Goal: Task Accomplishment & Management: Complete application form

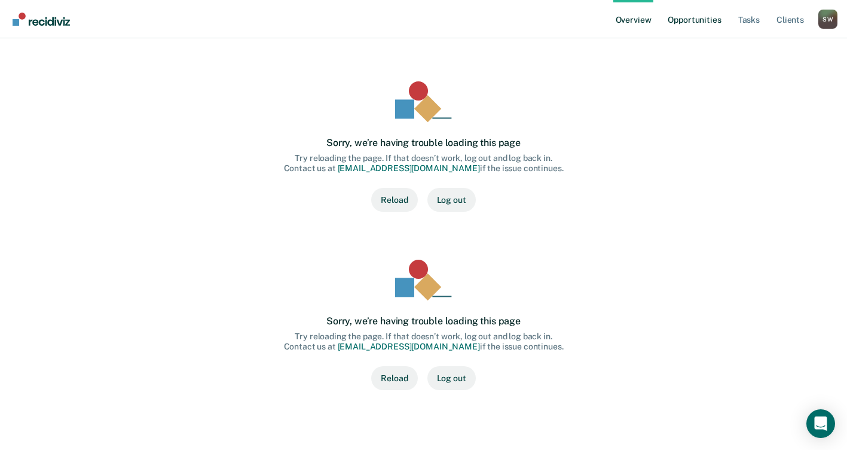
click at [689, 19] on link "Opportunities" at bounding box center [694, 19] width 58 height 38
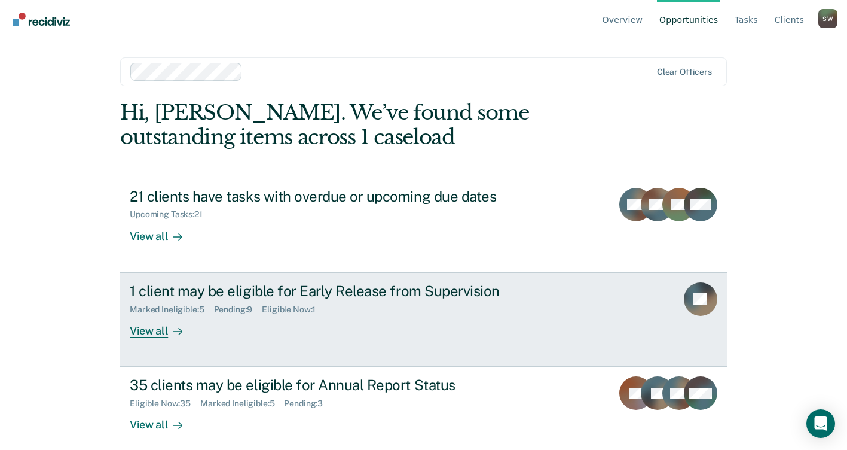
click at [228, 304] on div "Pending : 9" at bounding box center [238, 309] width 48 height 10
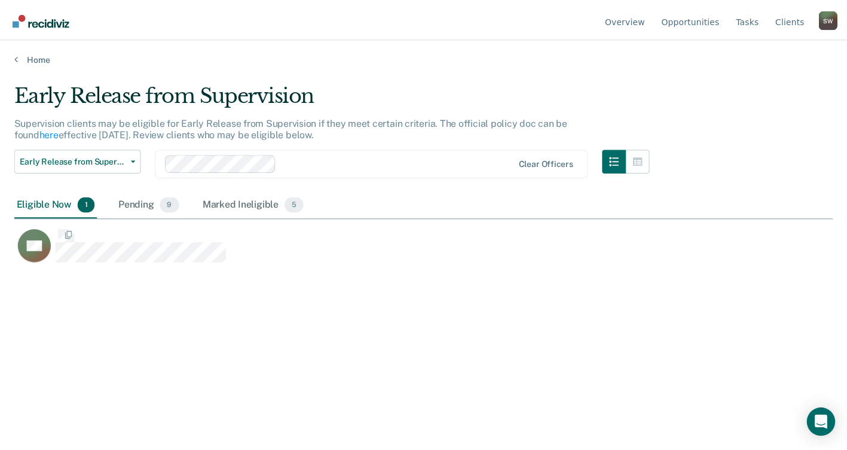
scroll to position [268, 818]
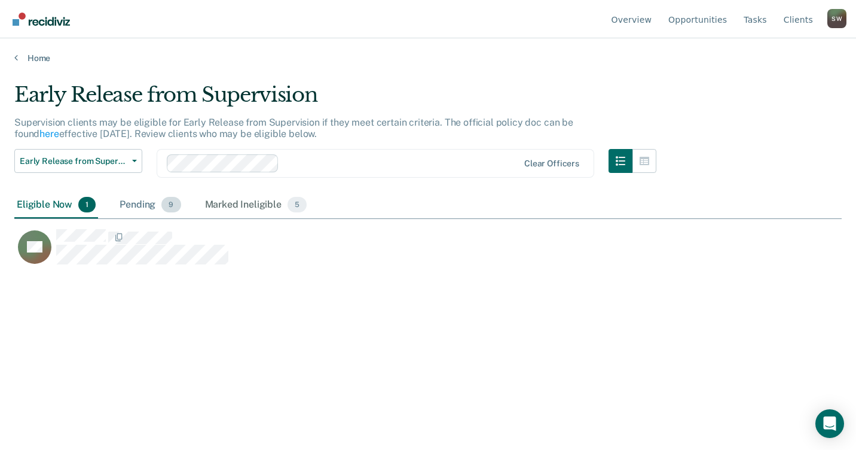
click at [139, 207] on div "Pending 9" at bounding box center [150, 205] width 66 height 26
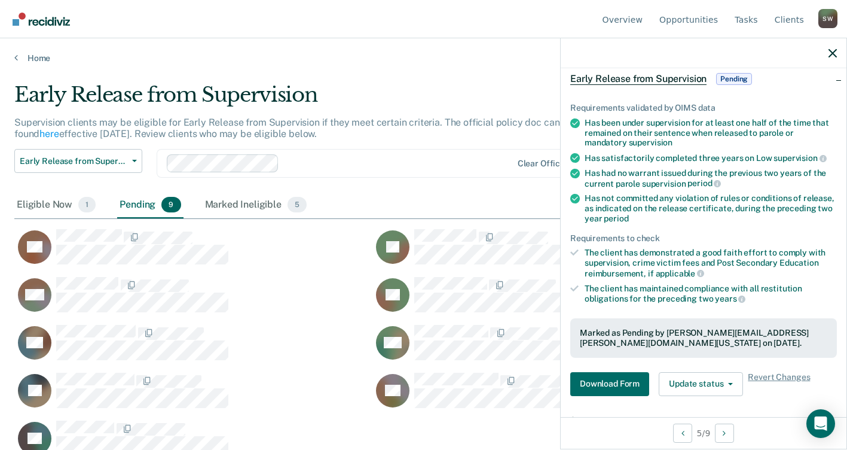
scroll to position [179, 0]
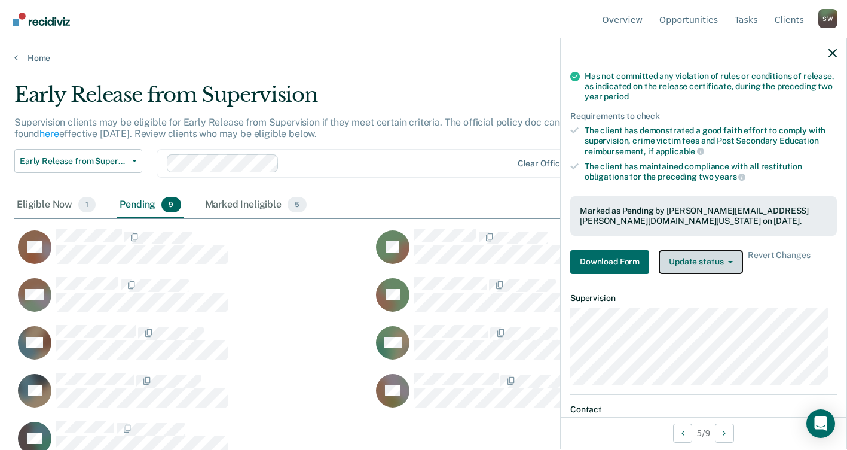
click at [714, 260] on button "Update status" at bounding box center [701, 262] width 84 height 24
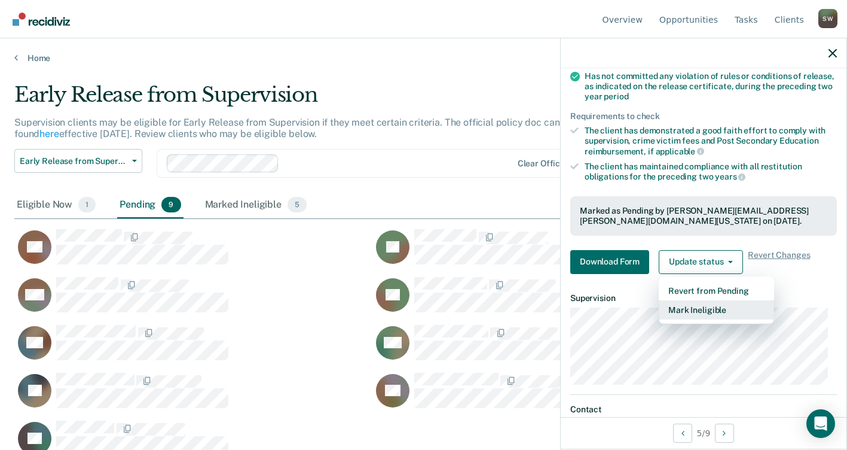
click at [695, 310] on button "Mark Ineligible" at bounding box center [716, 309] width 115 height 19
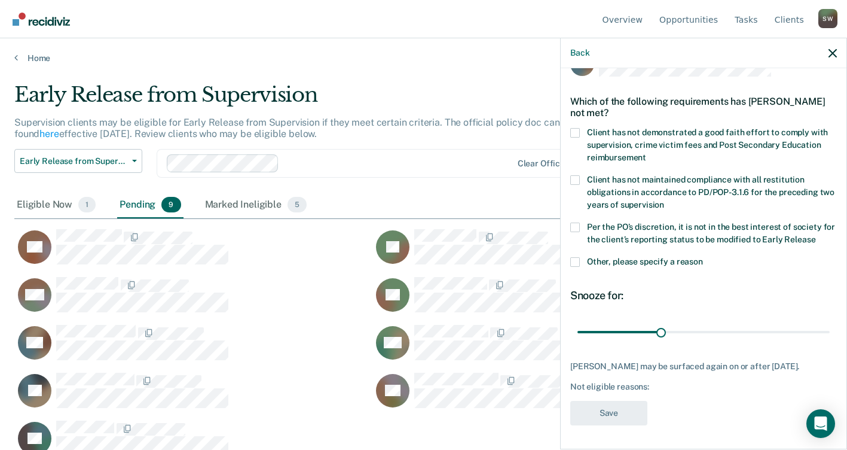
scroll to position [40, 0]
click at [577, 117] on div "Which of the following requirements has [PERSON_NAME] not met?" at bounding box center [703, 107] width 267 height 42
click at [575, 128] on span at bounding box center [575, 133] width 10 height 10
click at [646, 153] on input "Client has not demonstrated a good faith effort to comply with supervision, cri…" at bounding box center [646, 153] width 0 height 0
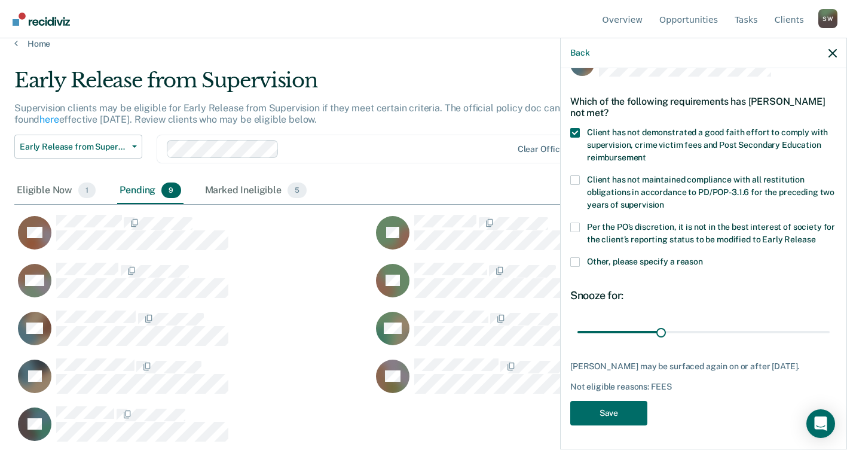
scroll to position [18, 0]
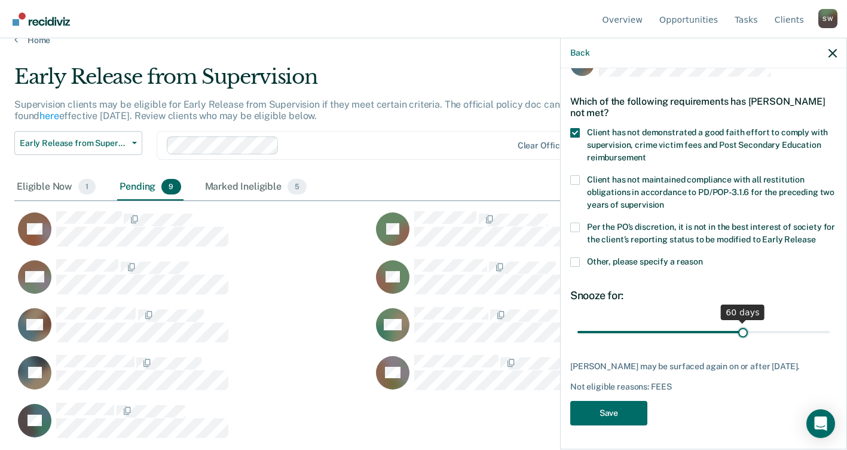
drag, startPoint x: 659, startPoint y: 322, endPoint x: 736, endPoint y: 322, distance: 77.1
type input "60"
click at [736, 322] on input "range" at bounding box center [703, 331] width 252 height 21
click at [606, 415] on button "Save" at bounding box center [608, 413] width 77 height 25
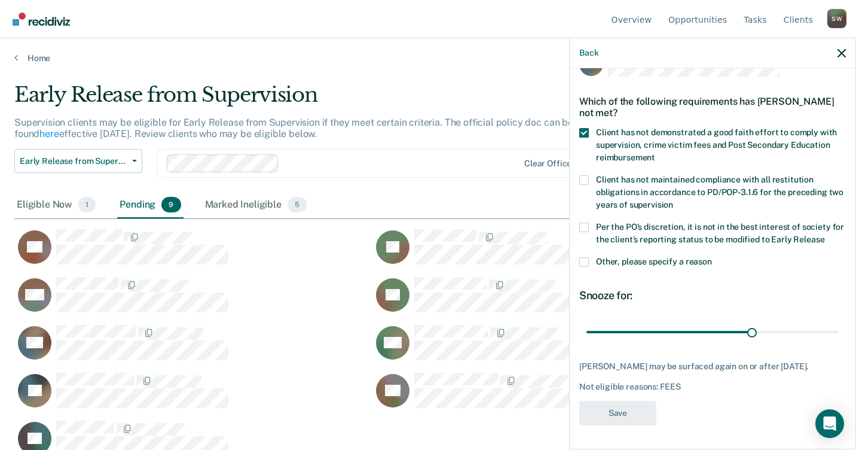
scroll to position [268, 818]
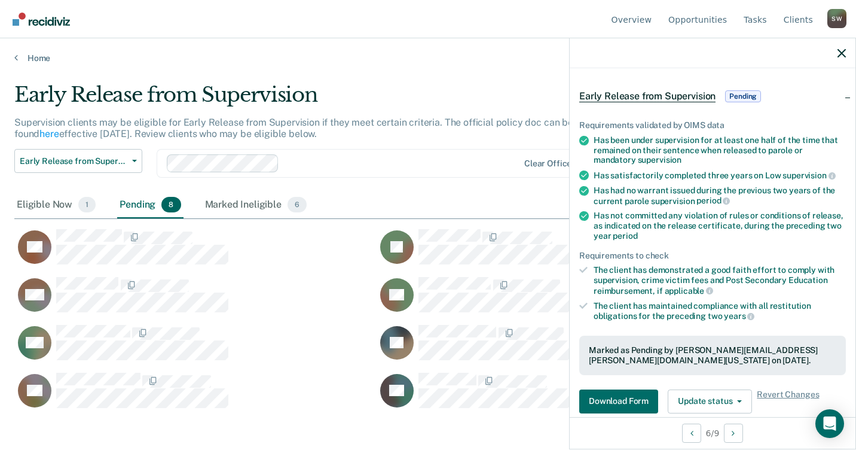
click at [846, 52] on div at bounding box center [713, 53] width 286 height 30
click at [839, 52] on icon "button" at bounding box center [842, 53] width 8 height 8
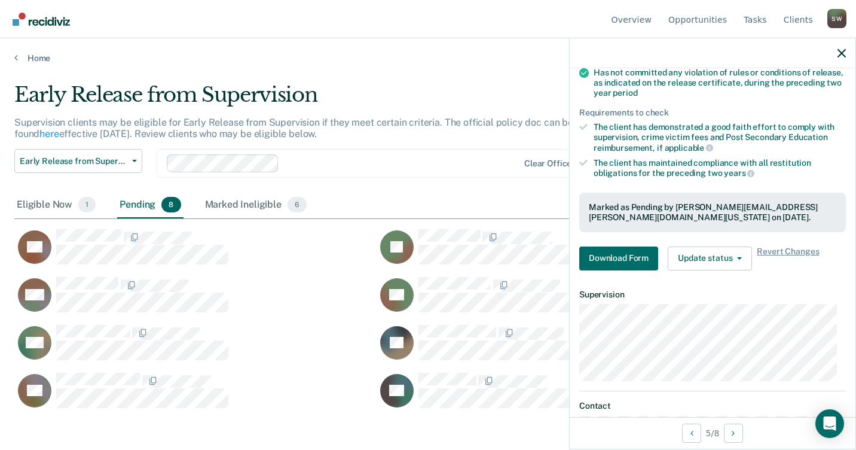
scroll to position [239, 0]
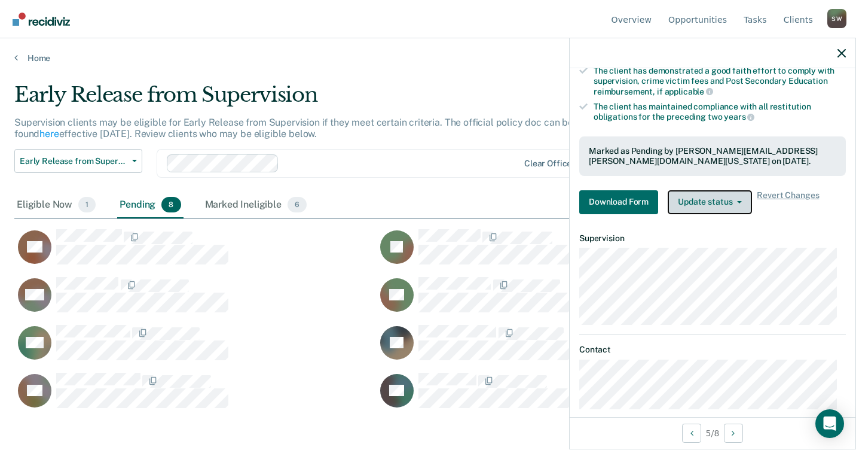
click at [741, 201] on icon "button" at bounding box center [739, 202] width 5 height 2
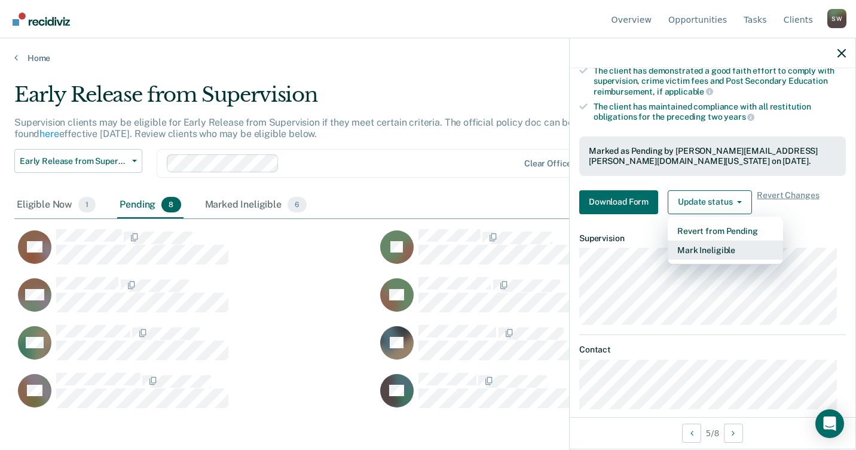
click at [711, 247] on button "Mark Ineligible" at bounding box center [725, 249] width 115 height 19
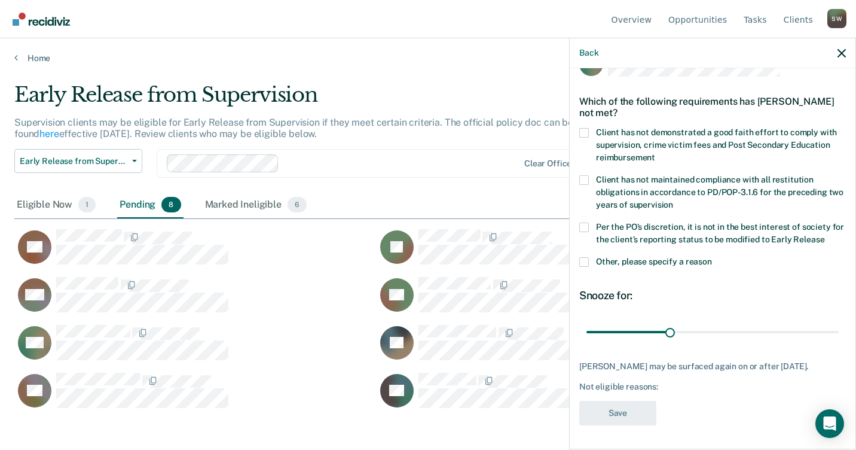
click at [586, 128] on span at bounding box center [584, 133] width 10 height 10
click at [655, 153] on input "Client has not demonstrated a good faith effort to comply with supervision, cri…" at bounding box center [655, 153] width 0 height 0
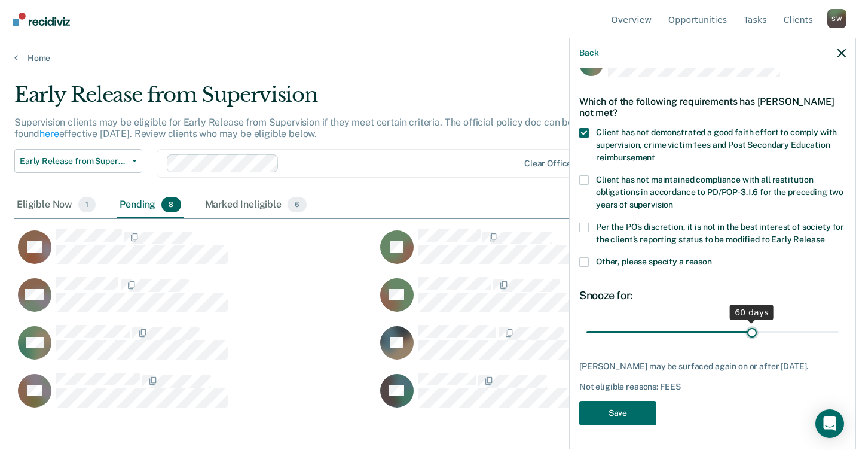
drag, startPoint x: 666, startPoint y: 322, endPoint x: 745, endPoint y: 323, distance: 79.5
type input "60"
click at [745, 323] on input "range" at bounding box center [712, 331] width 252 height 21
click at [607, 414] on button "Save" at bounding box center [617, 413] width 77 height 25
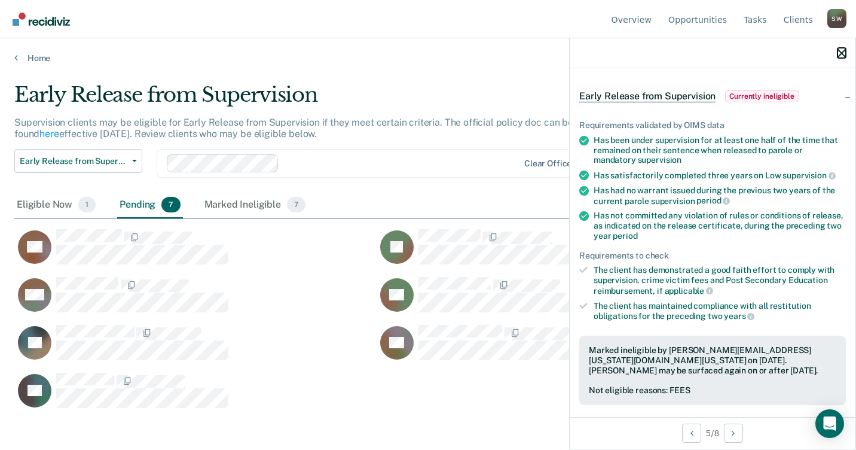
click at [842, 54] on icon "button" at bounding box center [842, 53] width 8 height 8
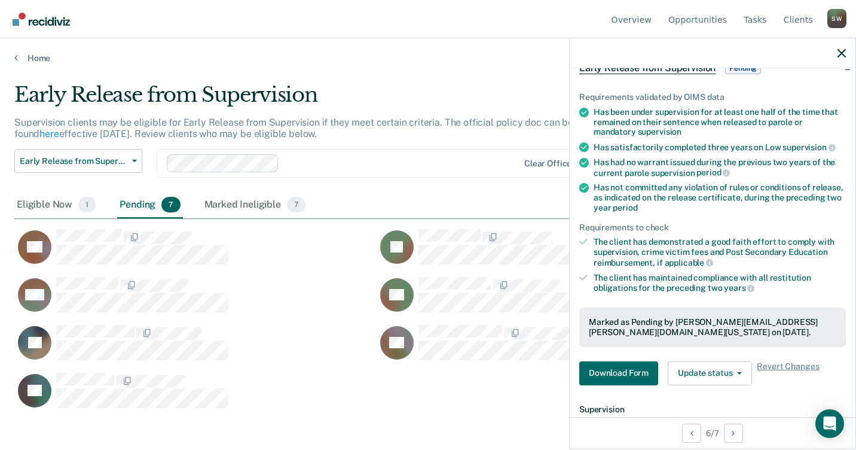
scroll to position [254, 0]
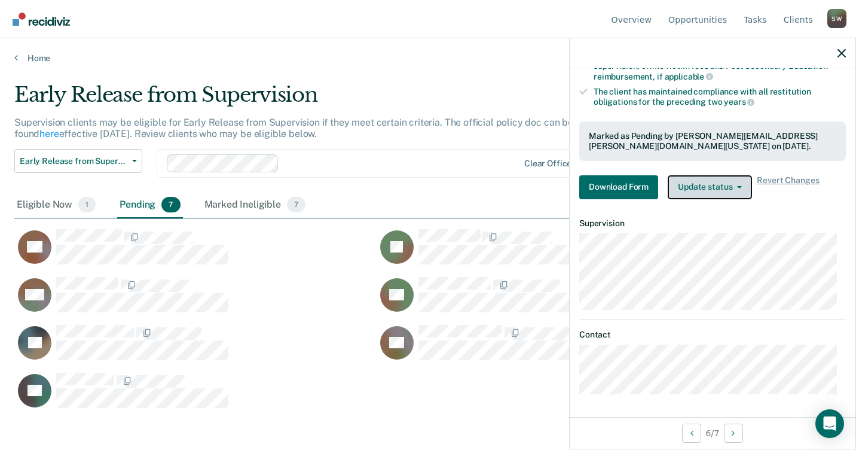
click at [735, 182] on button "Update status" at bounding box center [710, 187] width 84 height 24
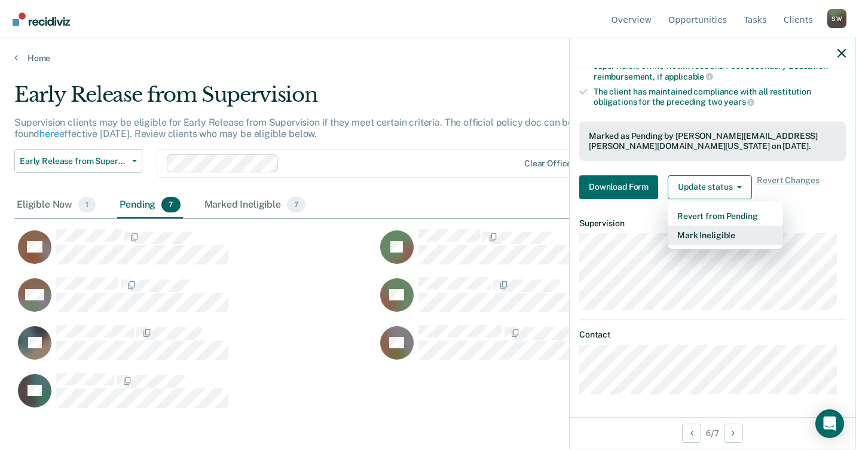
click at [702, 234] on button "Mark Ineligible" at bounding box center [725, 234] width 115 height 19
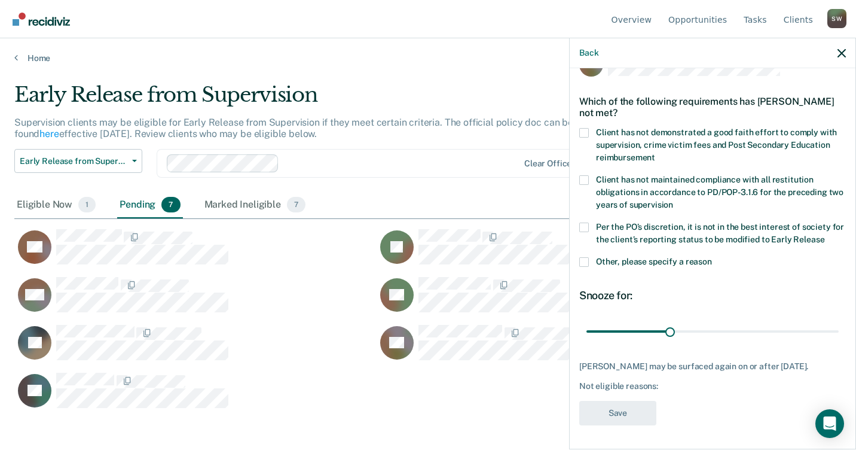
scroll to position [40, 0]
click at [583, 128] on span at bounding box center [584, 133] width 10 height 10
click at [655, 153] on input "Client has not demonstrated a good faith effort to comply with supervision, cri…" at bounding box center [655, 153] width 0 height 0
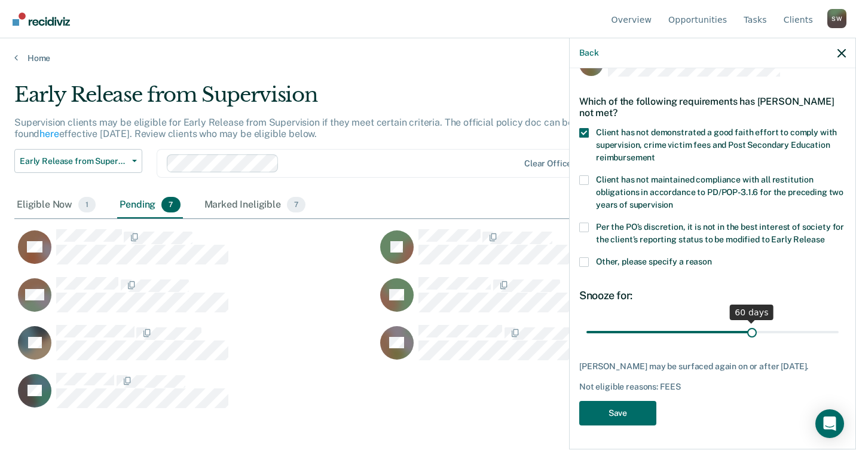
drag, startPoint x: 666, startPoint y: 321, endPoint x: 747, endPoint y: 318, distance: 81.4
type input "60"
click at [747, 321] on input "range" at bounding box center [712, 331] width 252 height 21
click at [616, 409] on button "Save" at bounding box center [617, 413] width 77 height 25
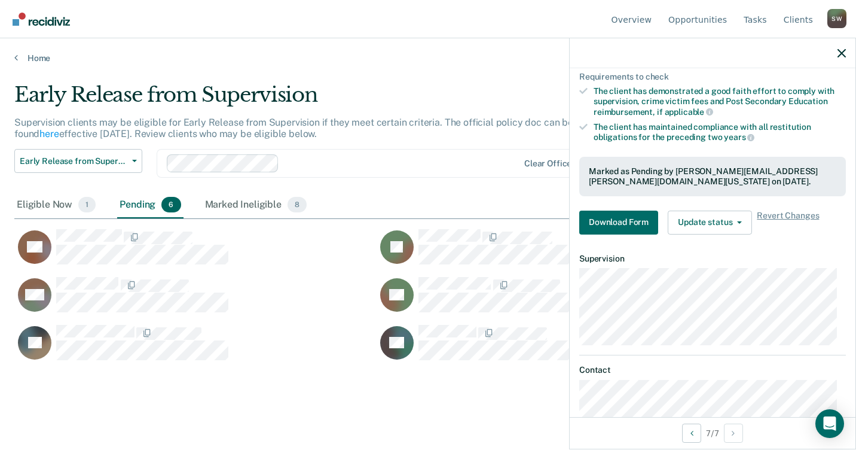
scroll to position [219, 0]
click at [742, 222] on button "Update status" at bounding box center [710, 222] width 84 height 24
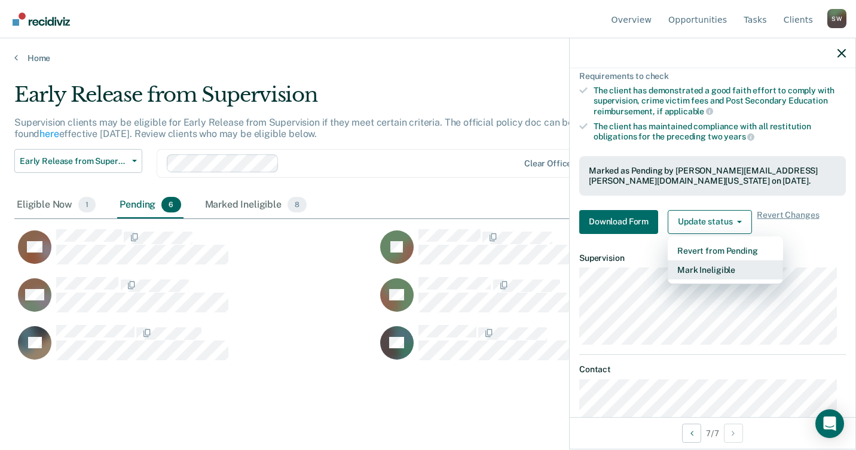
click at [716, 270] on button "Mark Ineligible" at bounding box center [725, 269] width 115 height 19
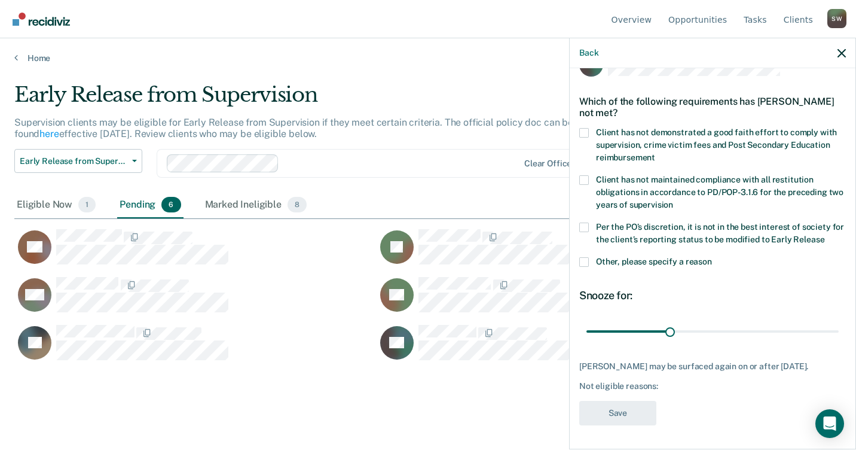
scroll to position [30, 0]
click at [582, 130] on span at bounding box center [584, 134] width 10 height 10
click at [655, 154] on input "Client has not demonstrated a good faith effort to comply with supervision, cri…" at bounding box center [655, 154] width 0 height 0
click at [588, 225] on span at bounding box center [584, 229] width 10 height 10
click at [824, 236] on input "Per the PO’s discretion, it is not in the best interest of society for the clie…" at bounding box center [824, 236] width 0 height 0
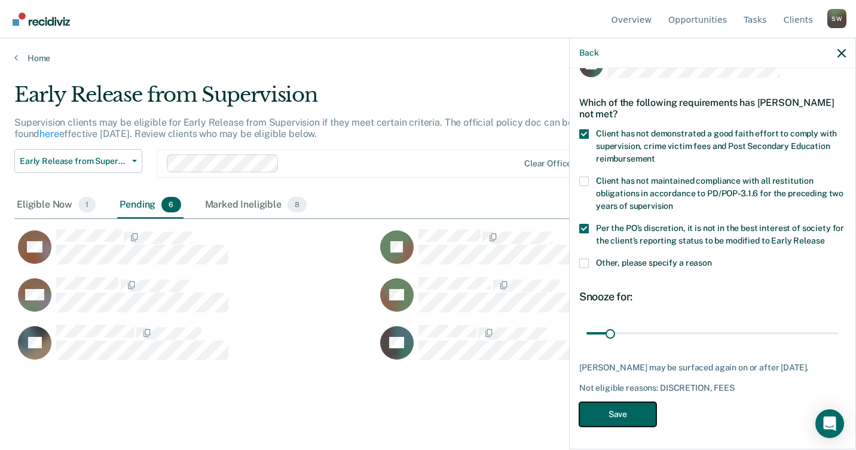
click at [618, 414] on button "Save" at bounding box center [617, 414] width 77 height 25
